Goal: Task Accomplishment & Management: Complete application form

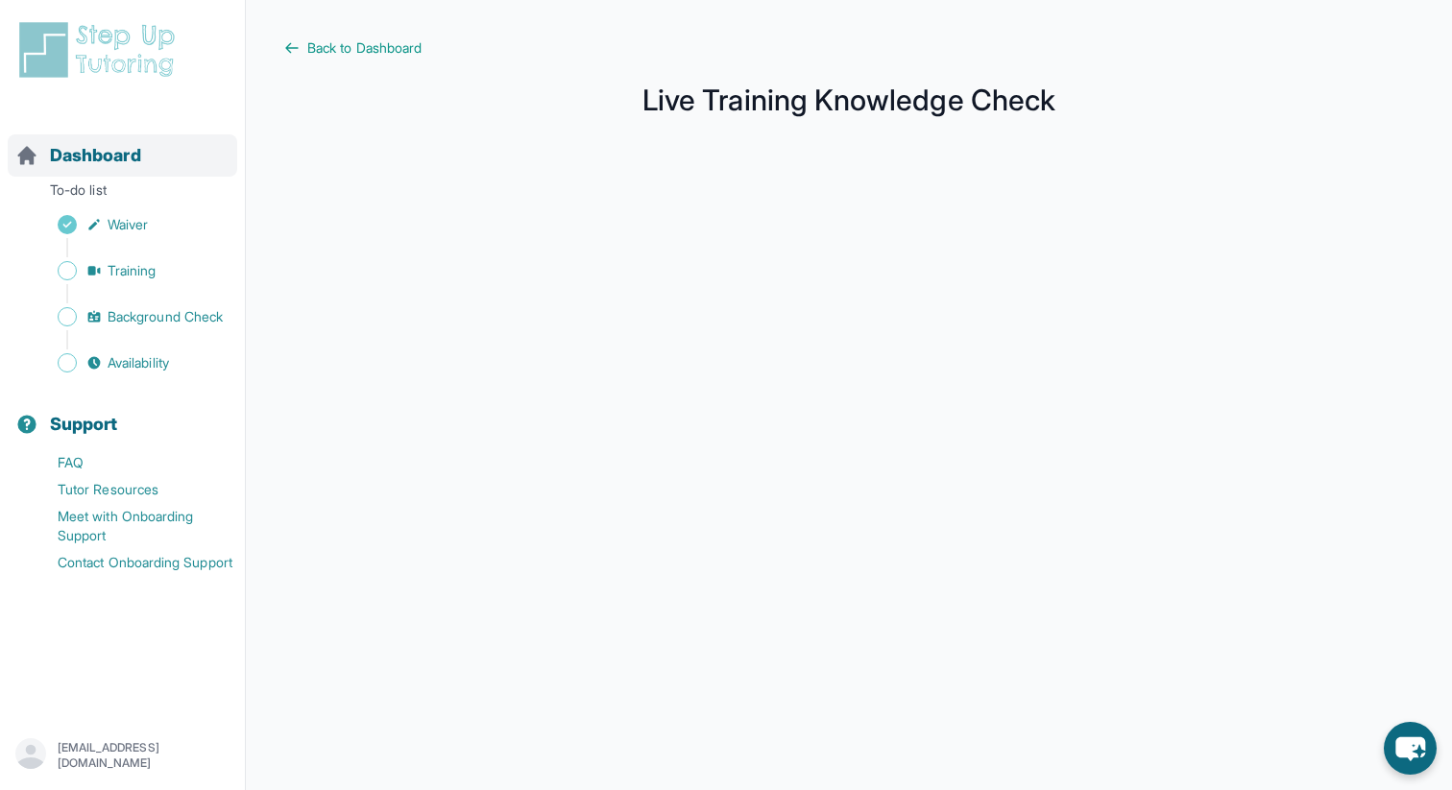
click at [96, 156] on span "Dashboard" at bounding box center [95, 155] width 91 height 27
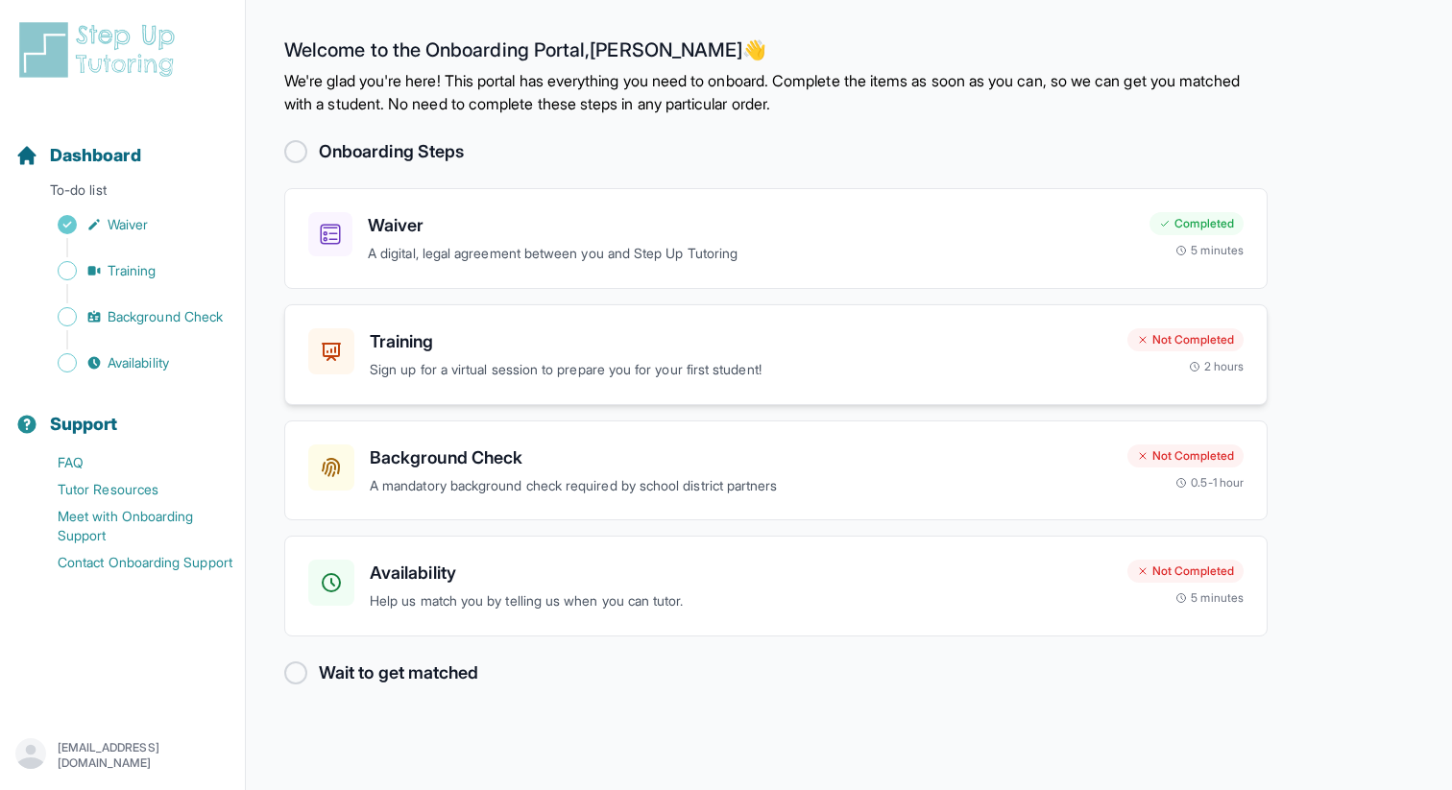
click at [721, 338] on h3 "Training" at bounding box center [741, 341] width 742 height 27
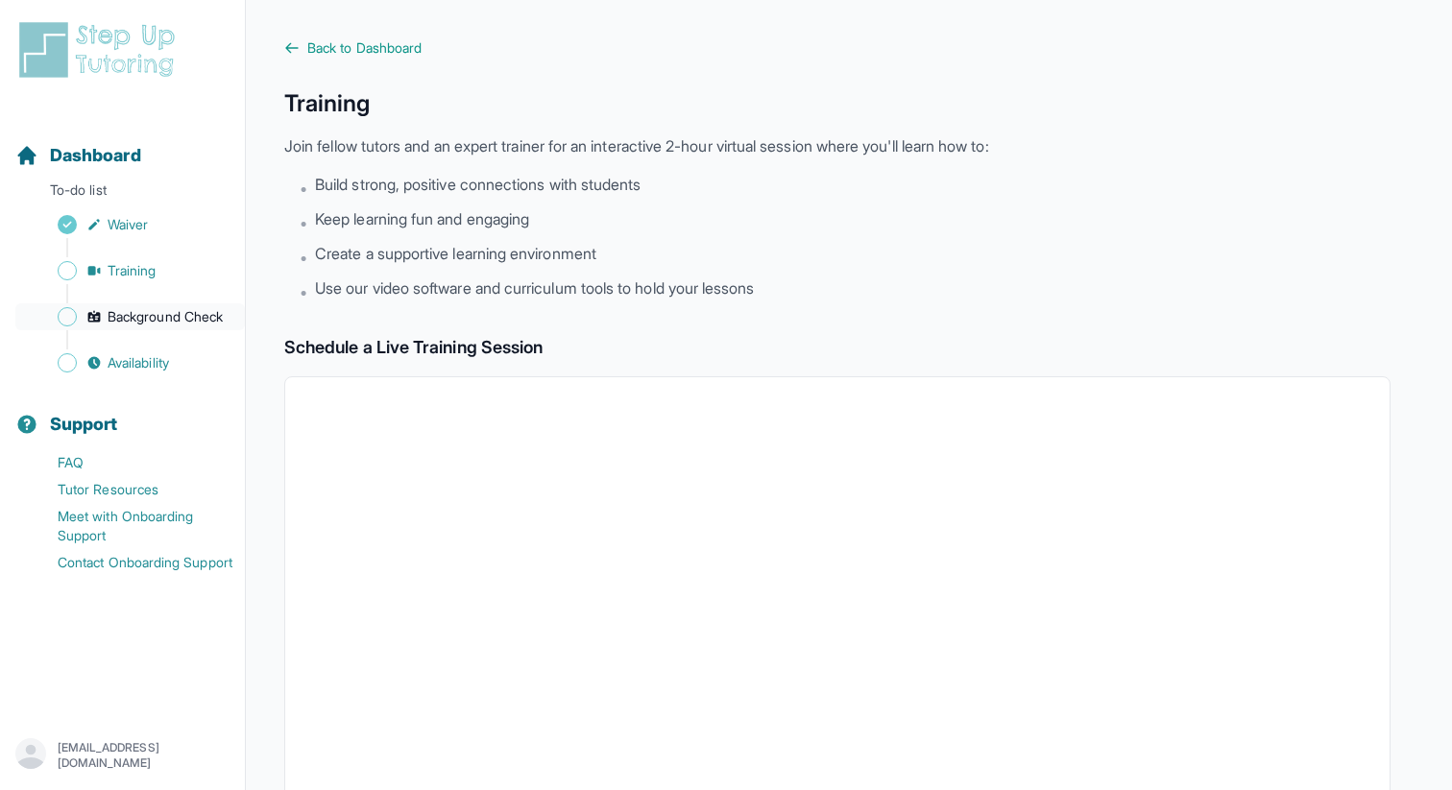
click at [150, 310] on span "Background Check" at bounding box center [165, 316] width 115 height 19
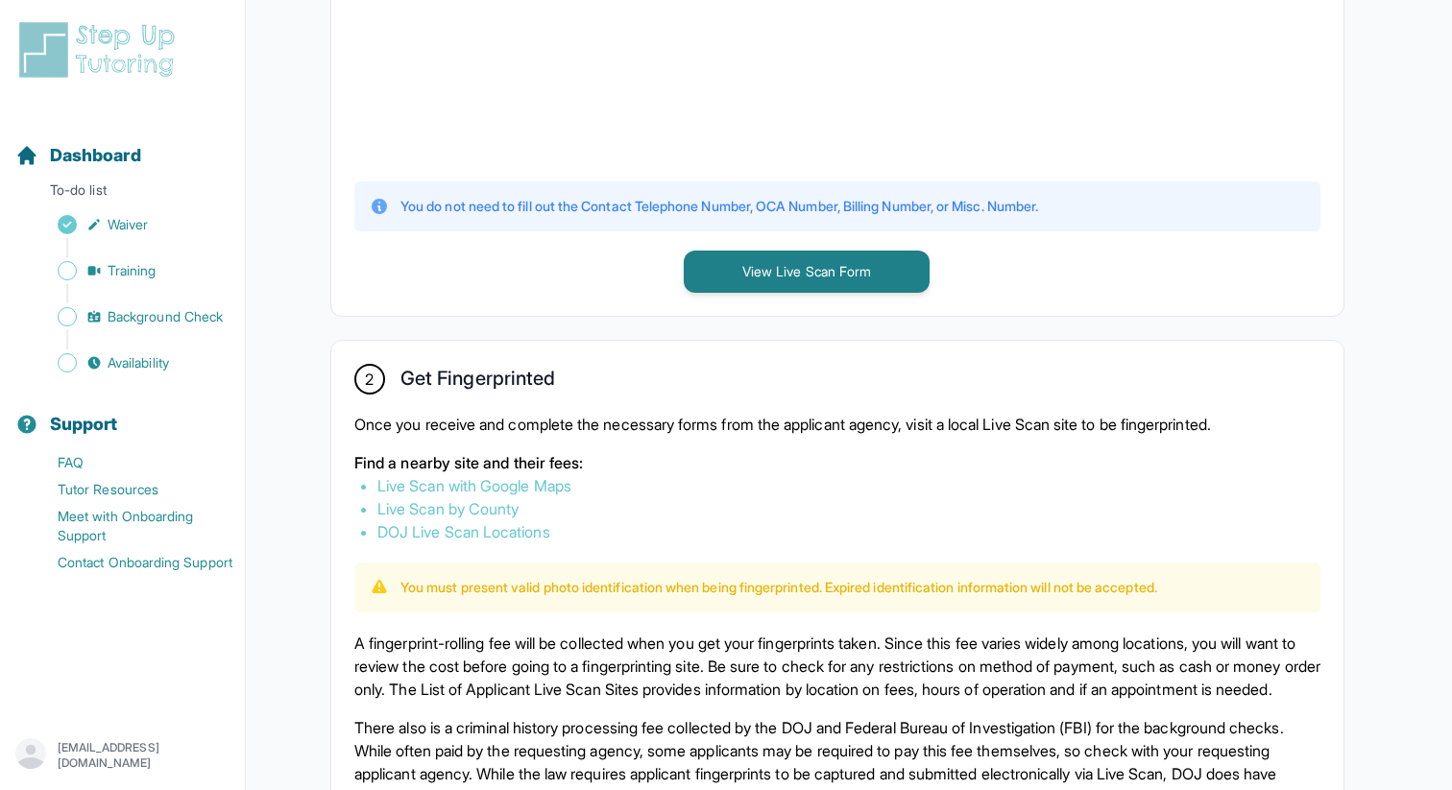
scroll to position [783, 0]
click at [558, 484] on link "Live Scan with Google Maps" at bounding box center [474, 484] width 194 height 19
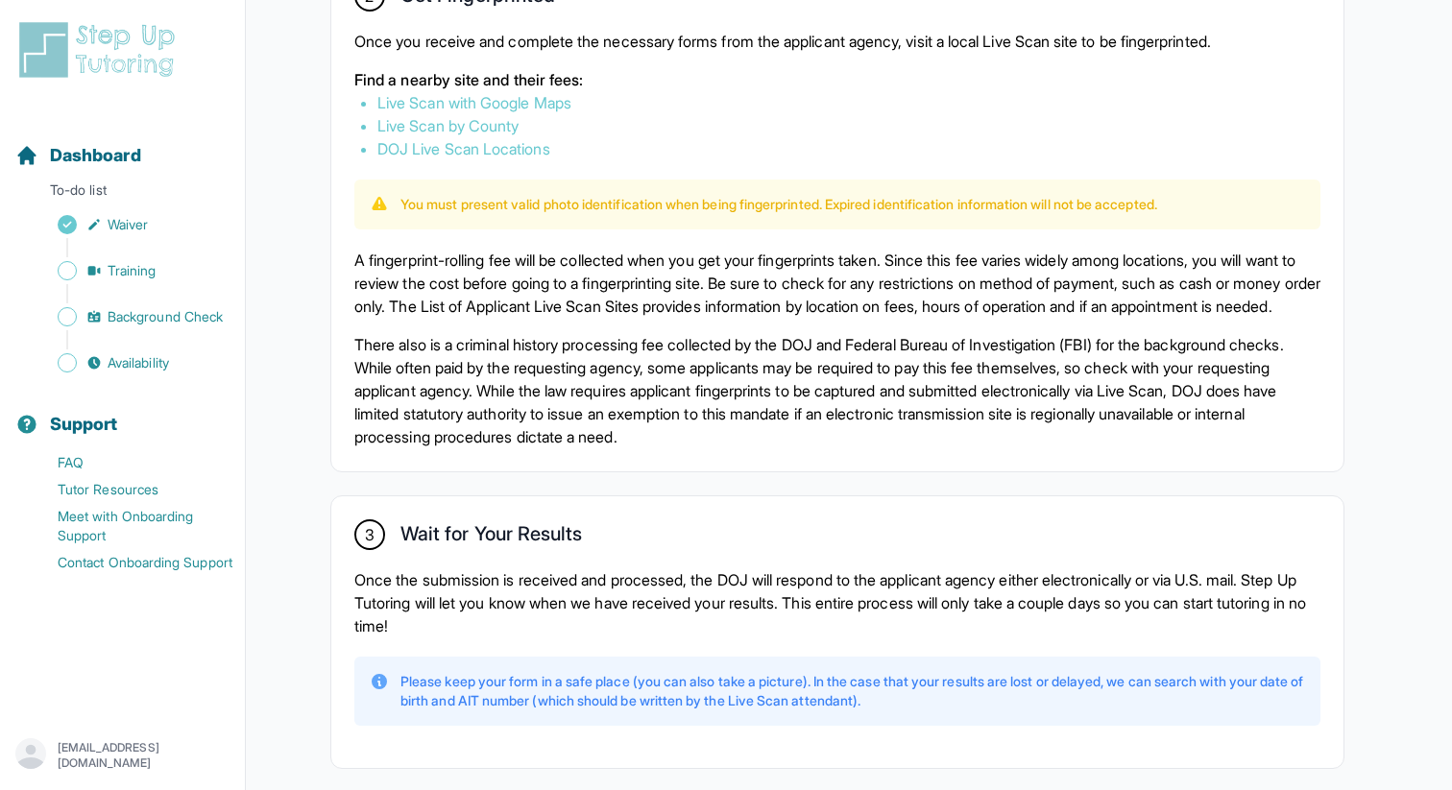
scroll to position [1281, 0]
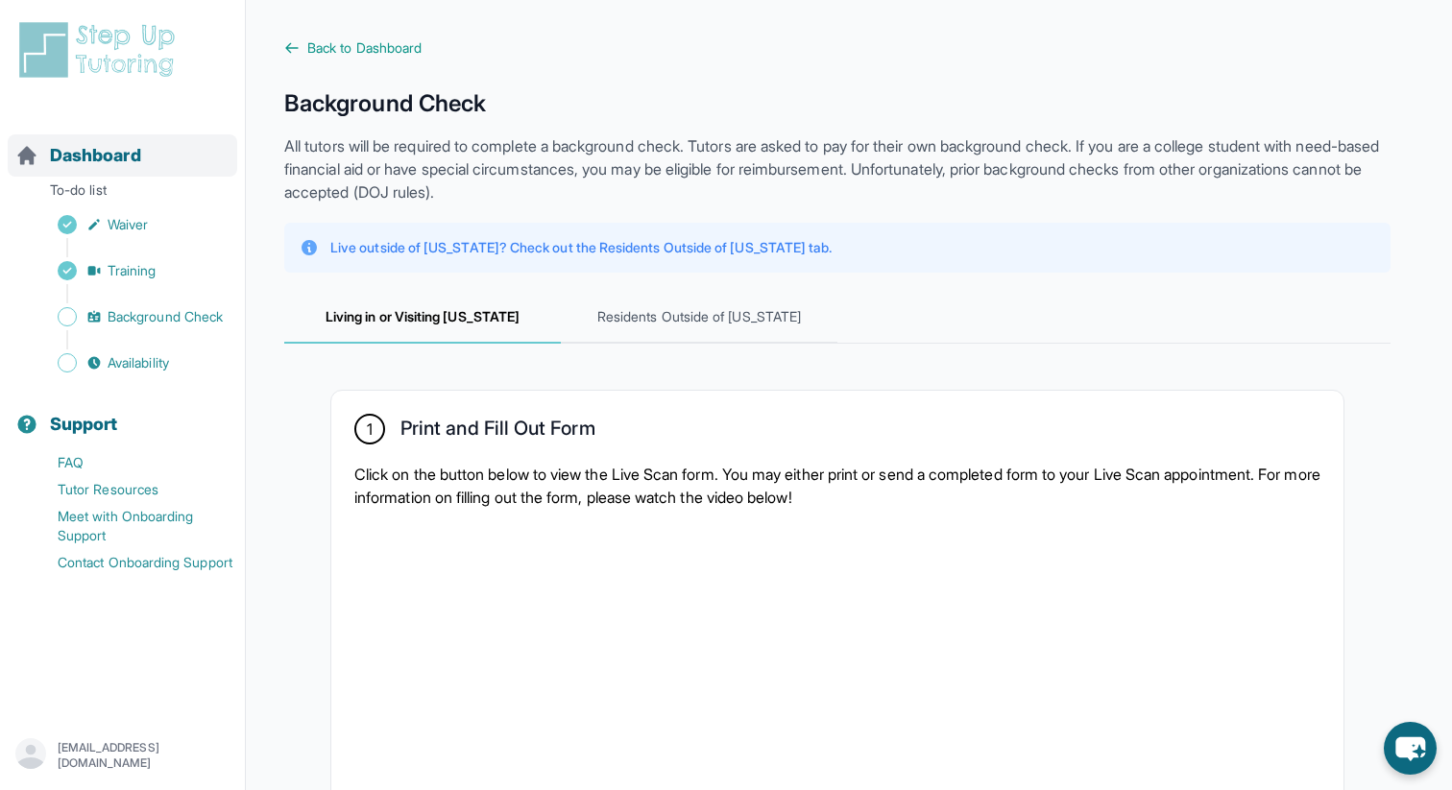
click at [124, 144] on span "Dashboard" at bounding box center [95, 155] width 91 height 27
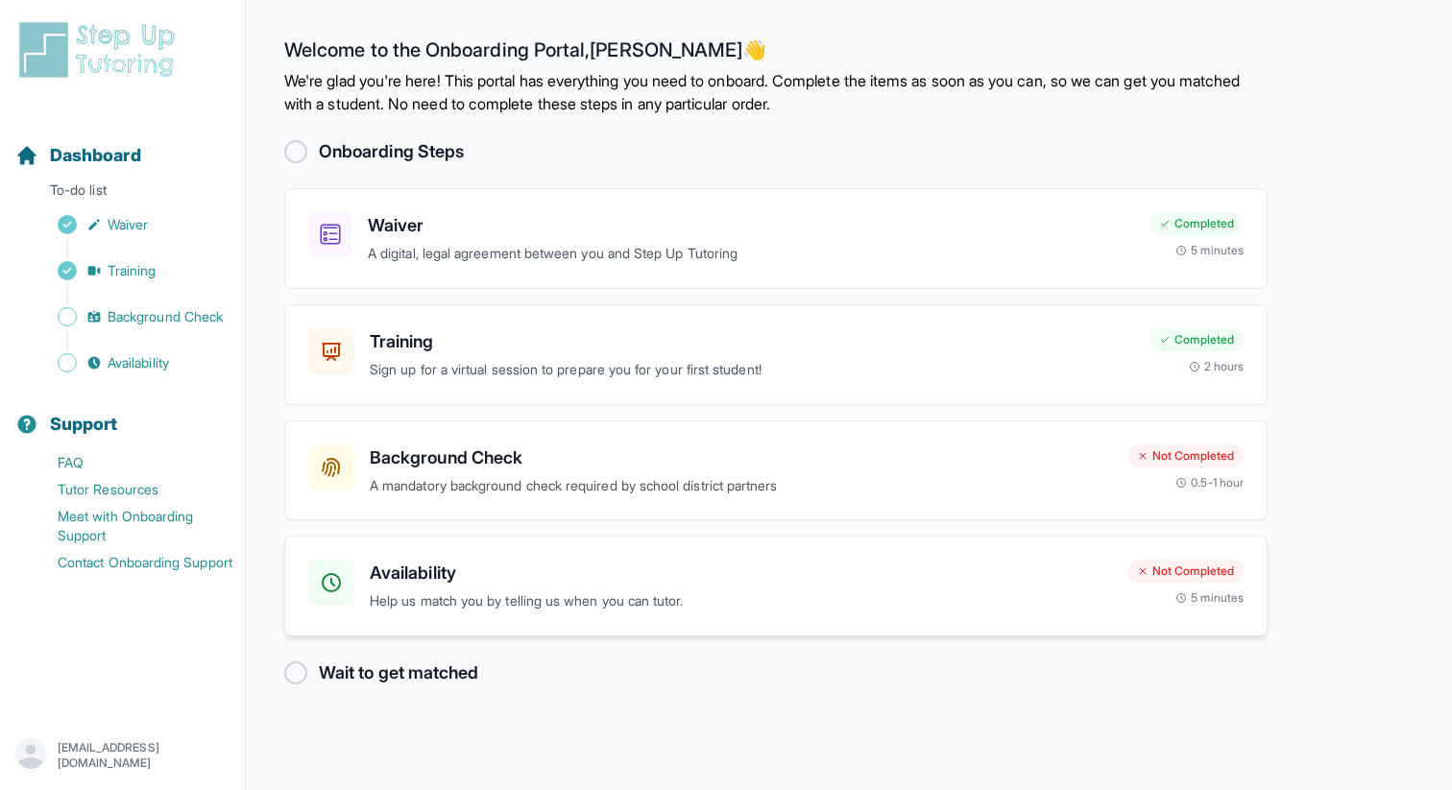
click at [1042, 612] on div "Availability Help us match you by telling us when you can tutor. Not Completed …" at bounding box center [775, 586] width 983 height 101
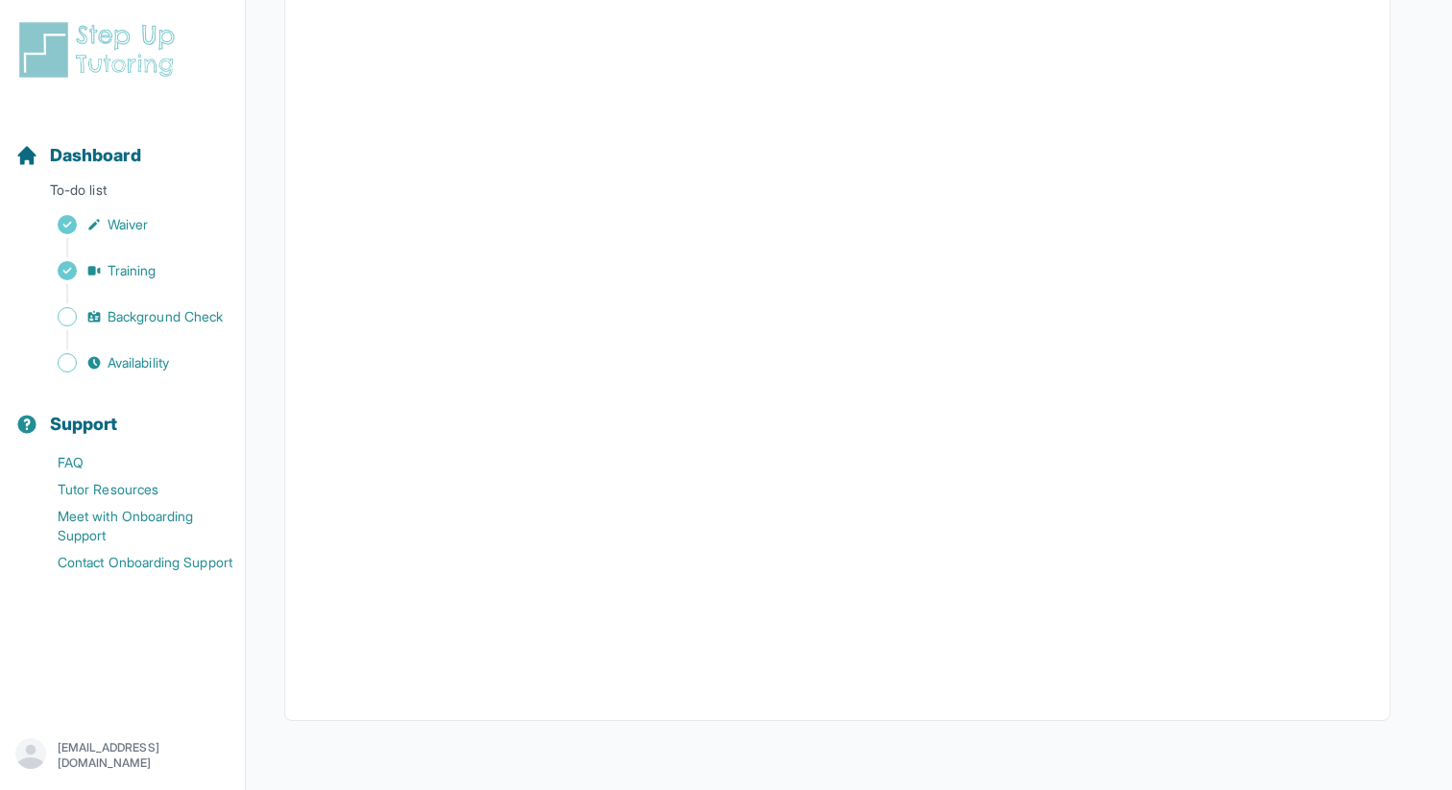
scroll to position [325, 0]
click at [96, 159] on span "Dashboard" at bounding box center [95, 155] width 91 height 27
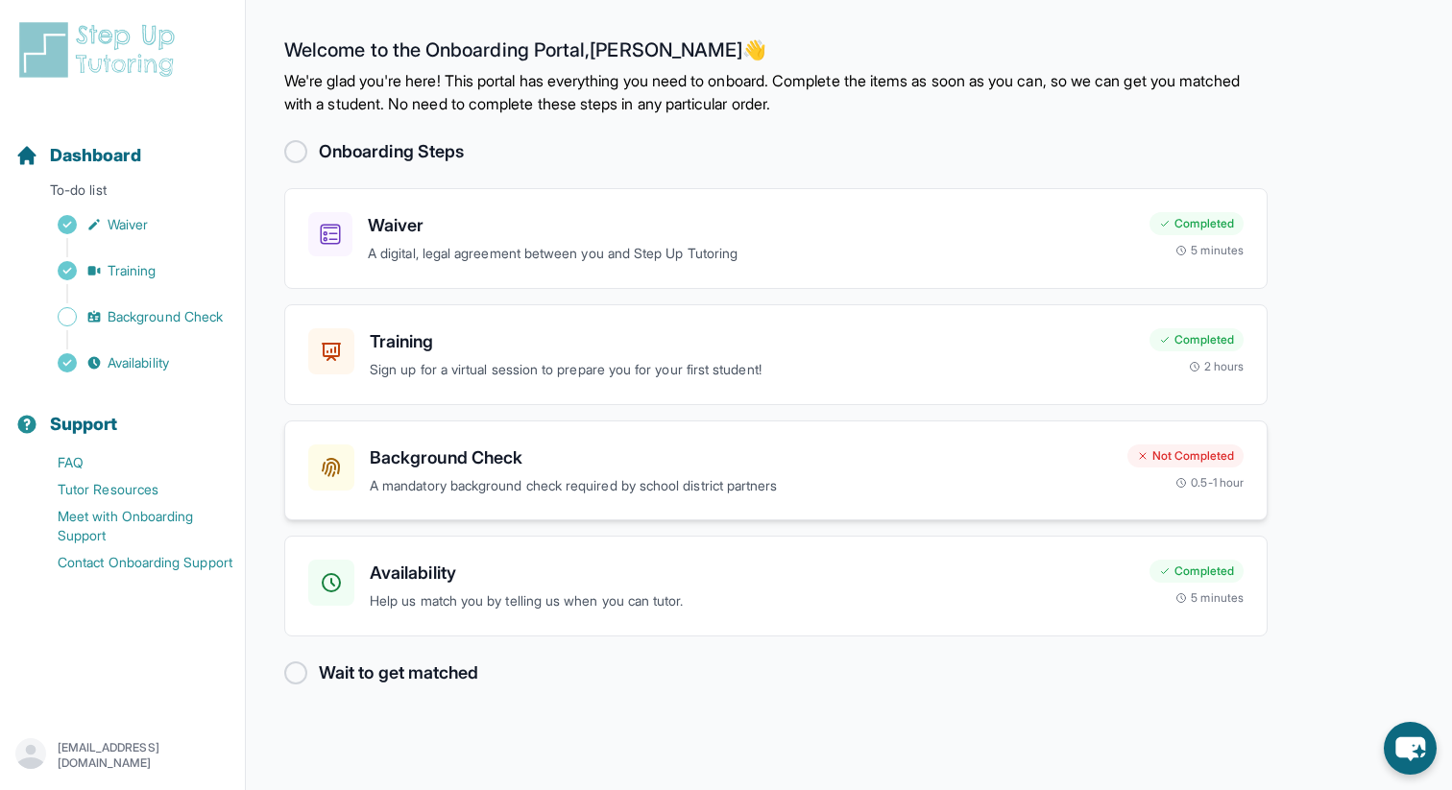
click at [435, 456] on h3 "Background Check" at bounding box center [741, 457] width 742 height 27
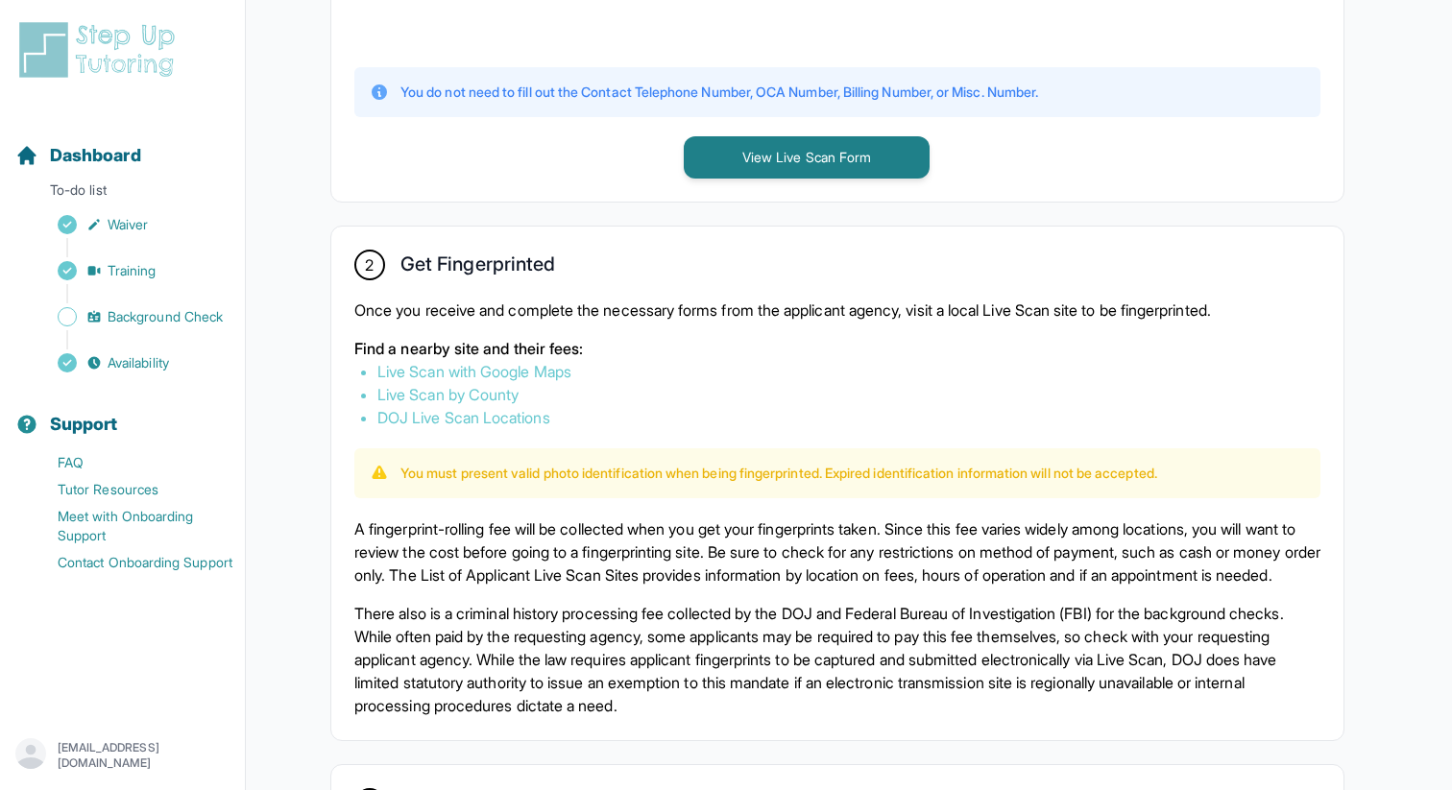
scroll to position [898, 0]
click at [543, 369] on link "Live Scan with Google Maps" at bounding box center [474, 370] width 194 height 19
